Goal: Information Seeking & Learning: Learn about a topic

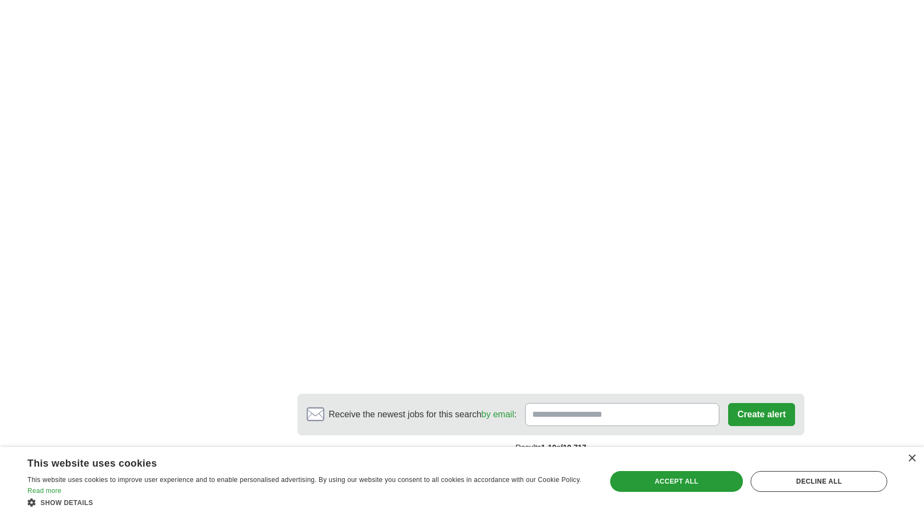
scroll to position [1986, 0]
click at [464, 464] on link "2" at bounding box center [464, 475] width 19 height 23
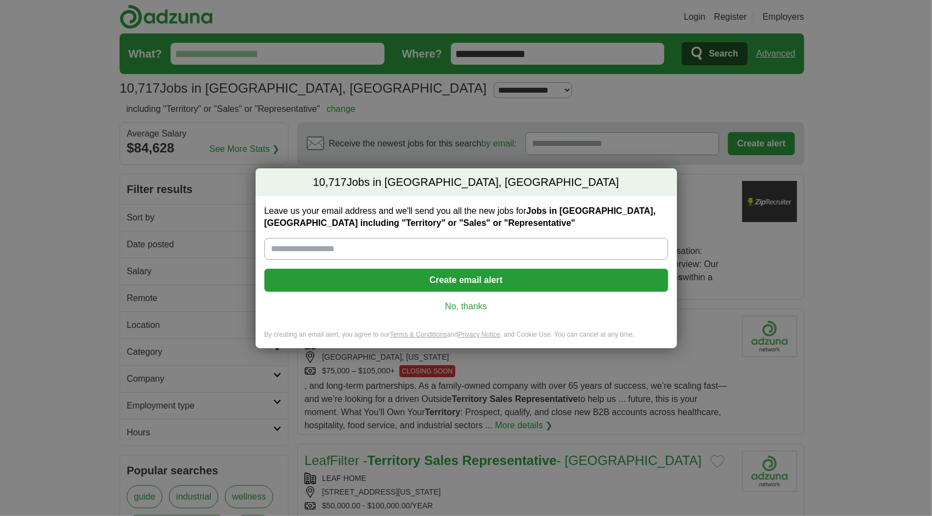
click at [470, 311] on link "No, thanks" at bounding box center [466, 307] width 386 height 12
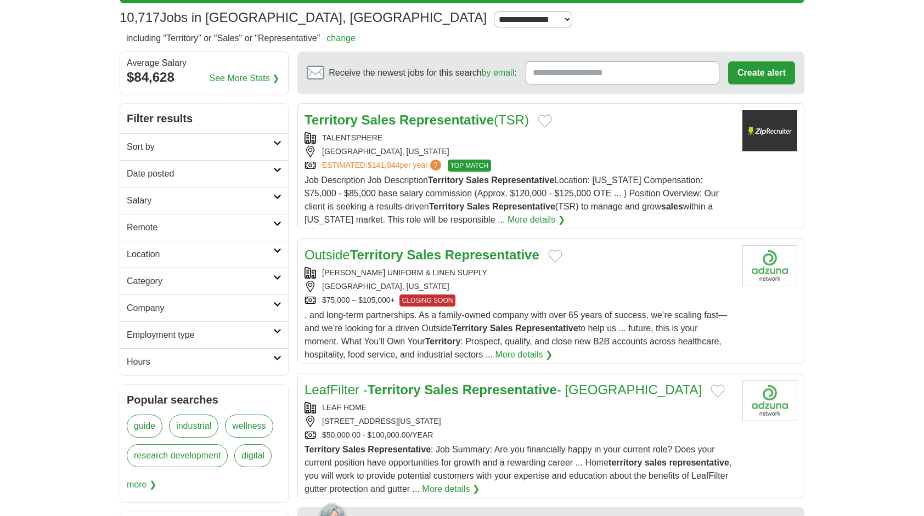
scroll to position [71, 0]
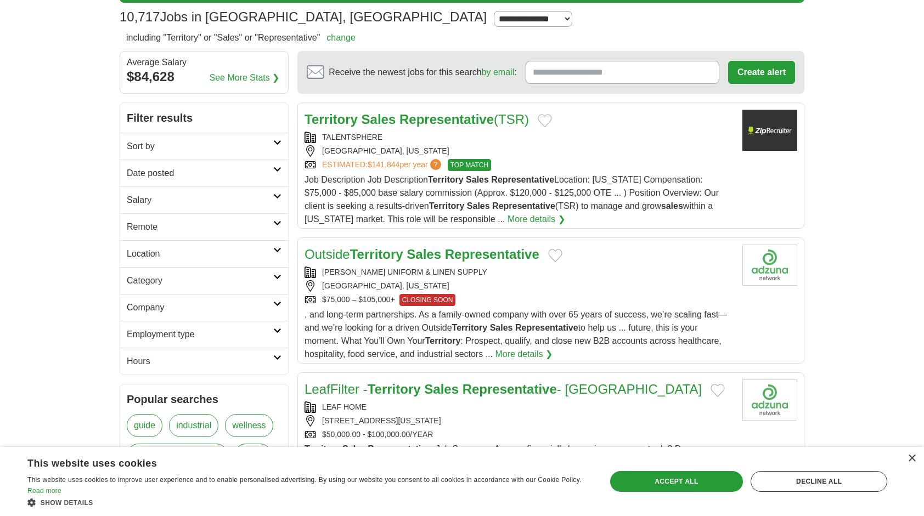
drag, startPoint x: 262, startPoint y: 235, endPoint x: 598, endPoint y: 243, distance: 335.9
click at [598, 243] on article "Outside Territory Sales Representative DEMPSEY UNIFORM & LINEN SUPPLY CLIFTON, …" at bounding box center [550, 301] width 507 height 126
click at [522, 217] on link "More details ❯" at bounding box center [537, 219] width 58 height 13
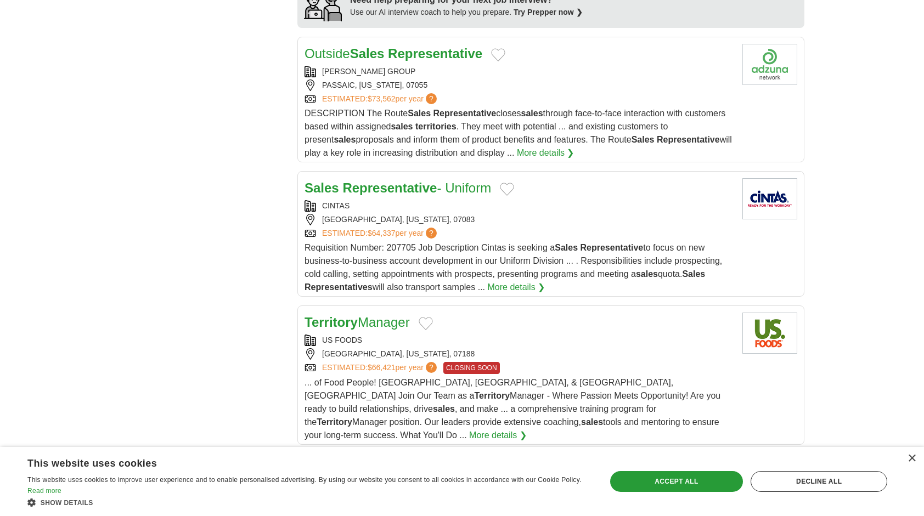
scroll to position [1110, 0]
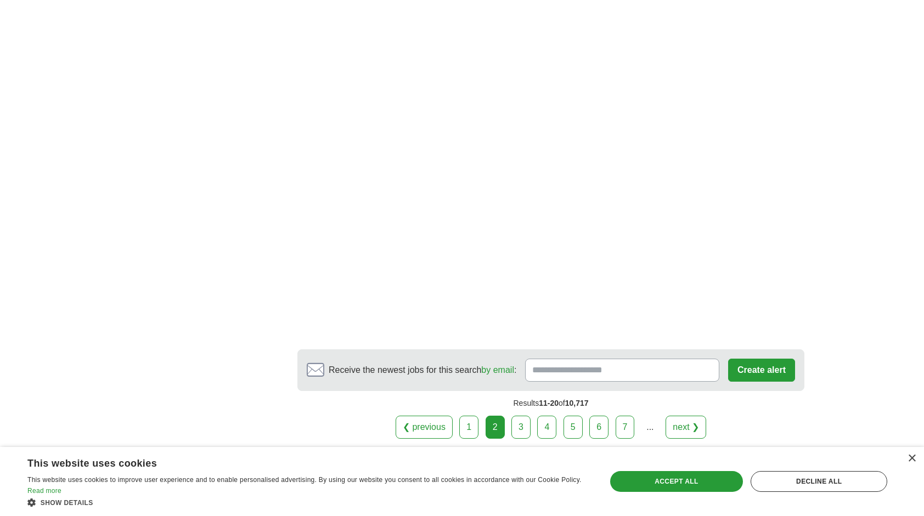
scroll to position [1992, 0]
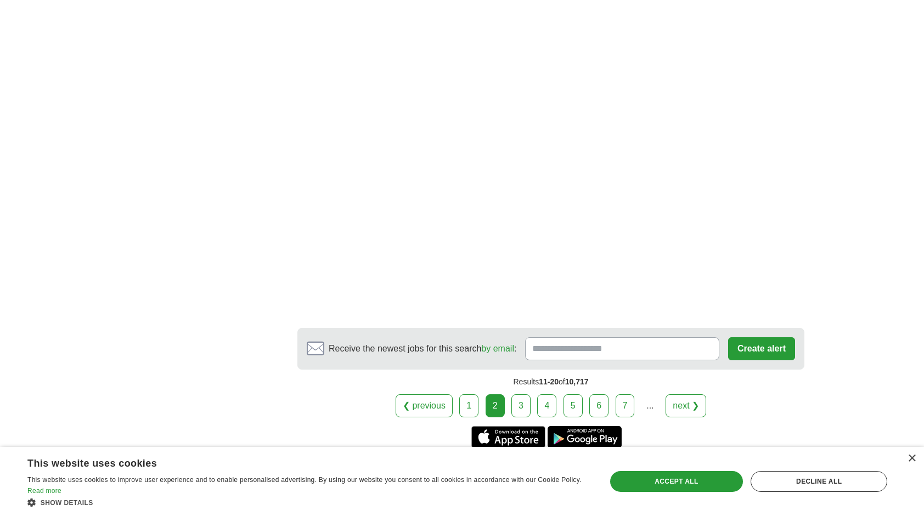
click at [521, 395] on link "3" at bounding box center [520, 406] width 19 height 23
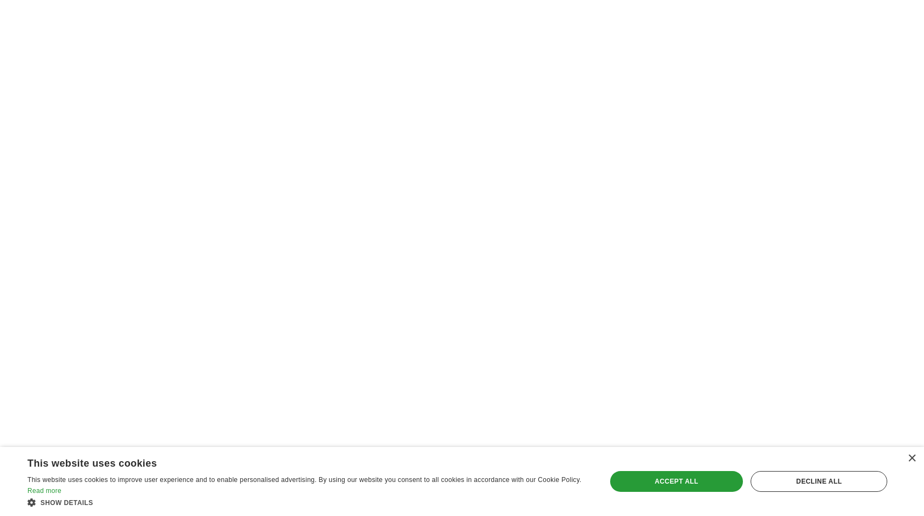
scroll to position [2080, 0]
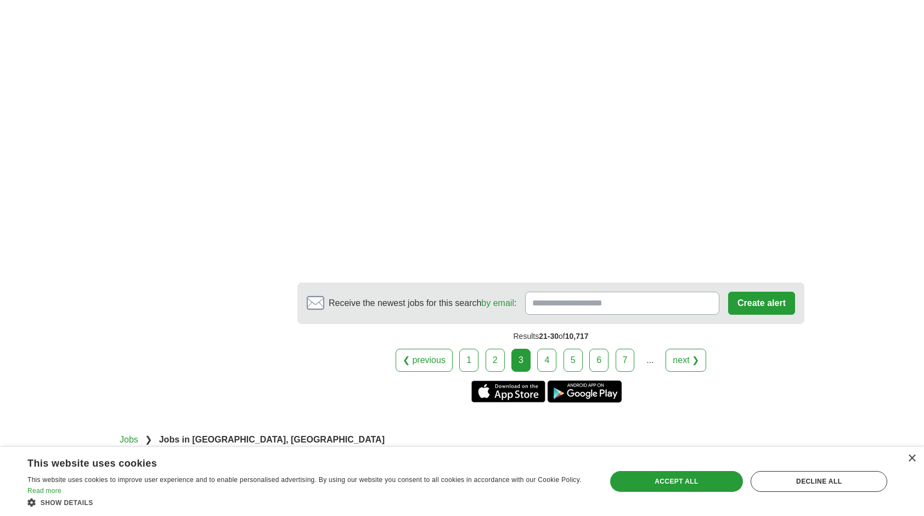
click at [549, 349] on link "4" at bounding box center [546, 360] width 19 height 23
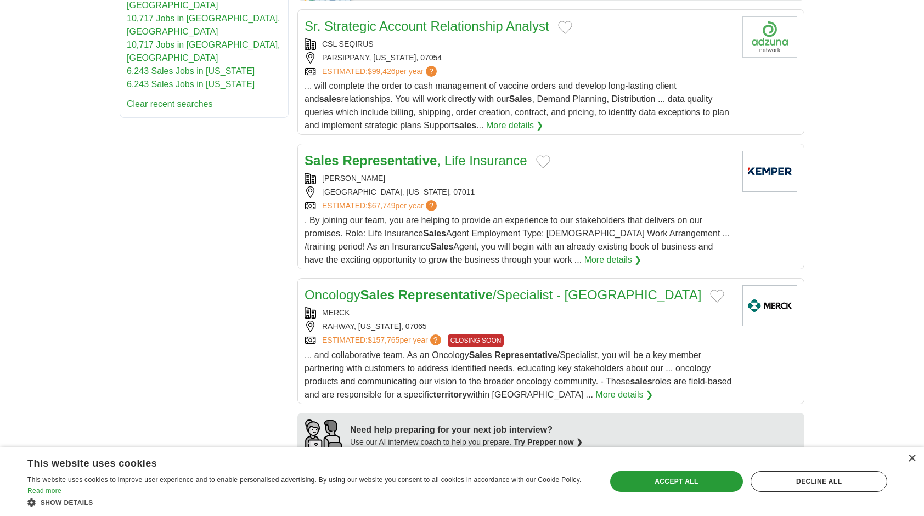
scroll to position [640, 0]
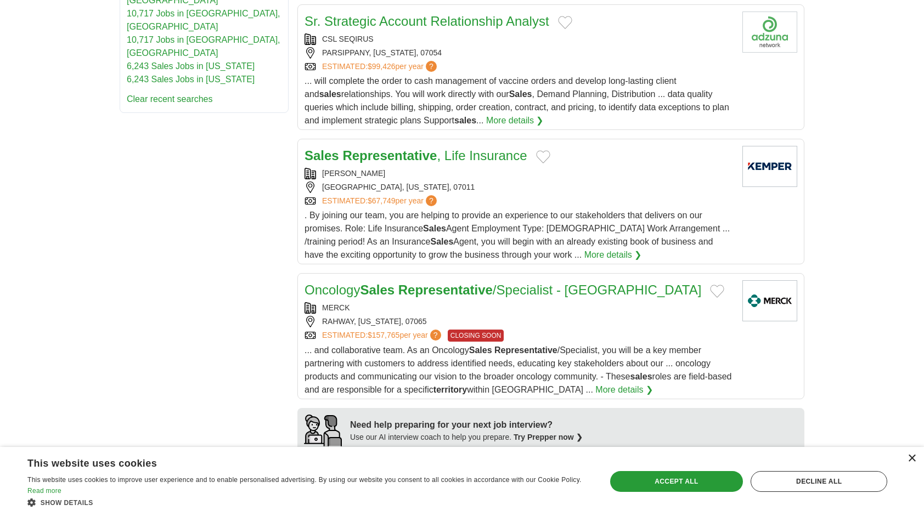
click at [914, 459] on div "×" at bounding box center [912, 459] width 8 height 8
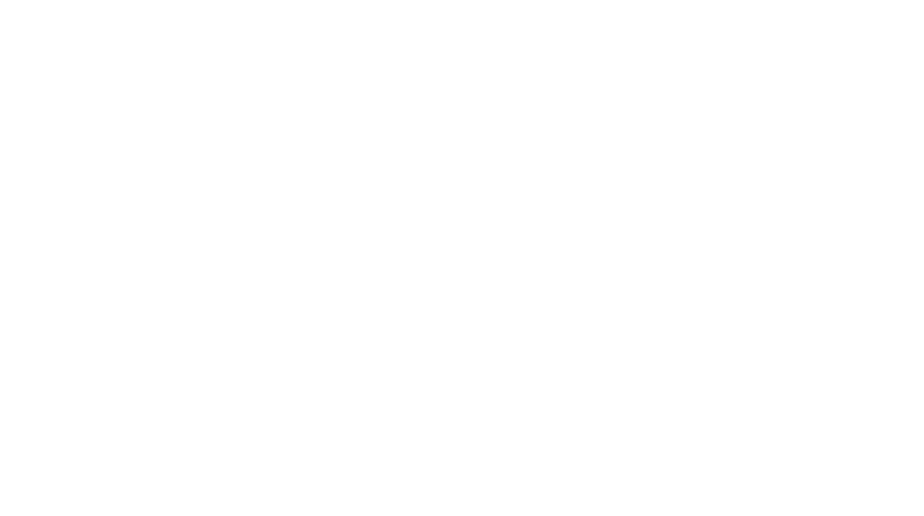
scroll to position [1757, 0]
